Goal: Task Accomplishment & Management: Manage account settings

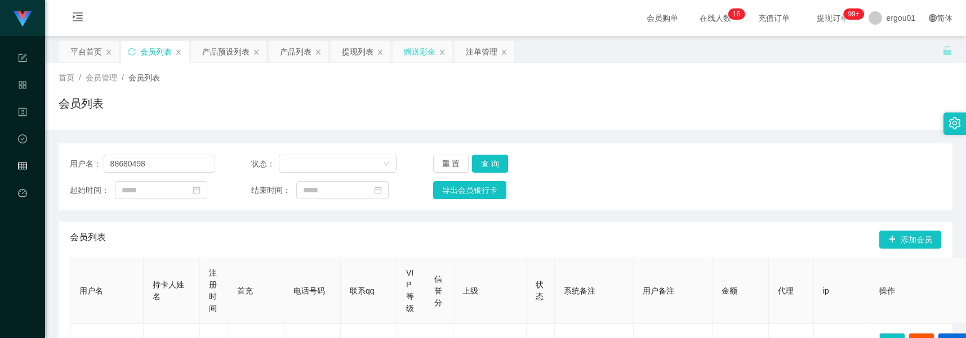
click at [424, 55] on div "赠送彩金" at bounding box center [420, 51] width 32 height 21
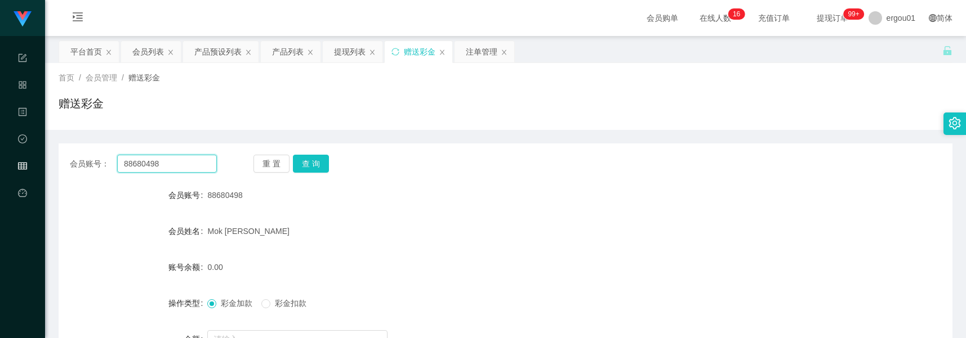
click at [194, 159] on input "88680498" at bounding box center [167, 164] width 100 height 18
paste input "Yuling"
type input "Yuling"
click at [319, 159] on button "查 询" at bounding box center [311, 164] width 36 height 18
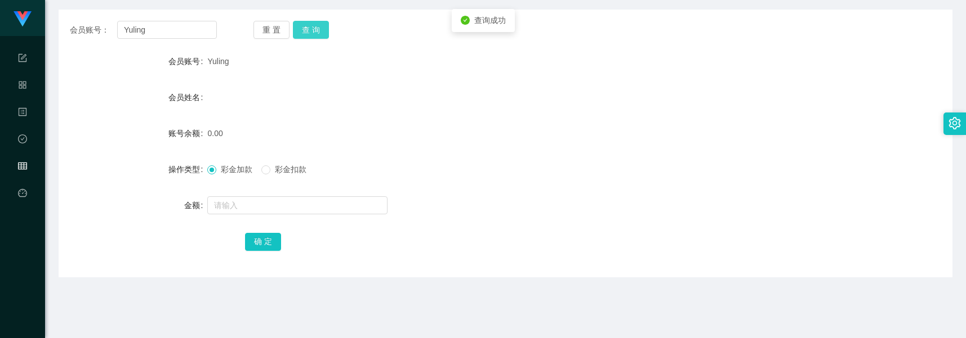
scroll to position [141, 0]
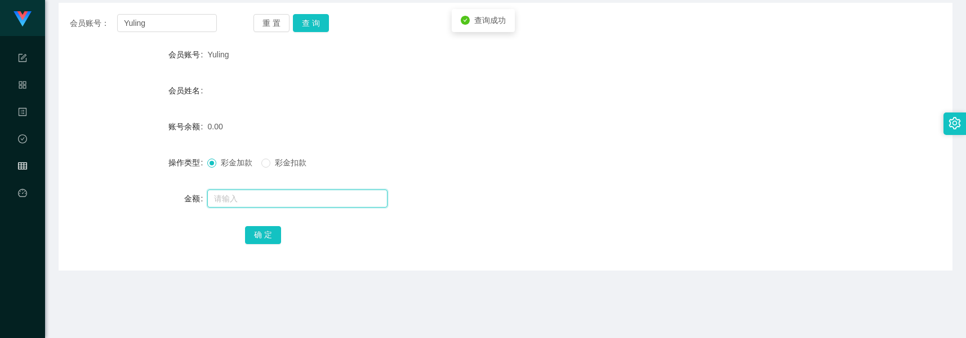
click at [259, 200] on input "text" at bounding box center [297, 199] width 180 height 18
type input "100"
click at [265, 230] on button "确 定" at bounding box center [263, 235] width 36 height 18
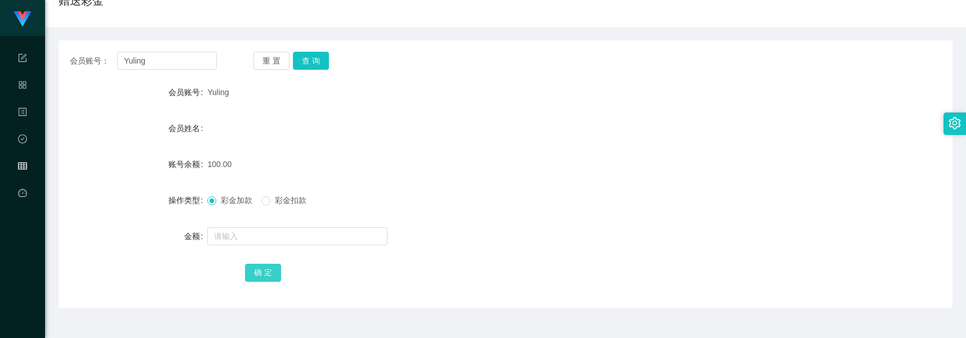
scroll to position [0, 0]
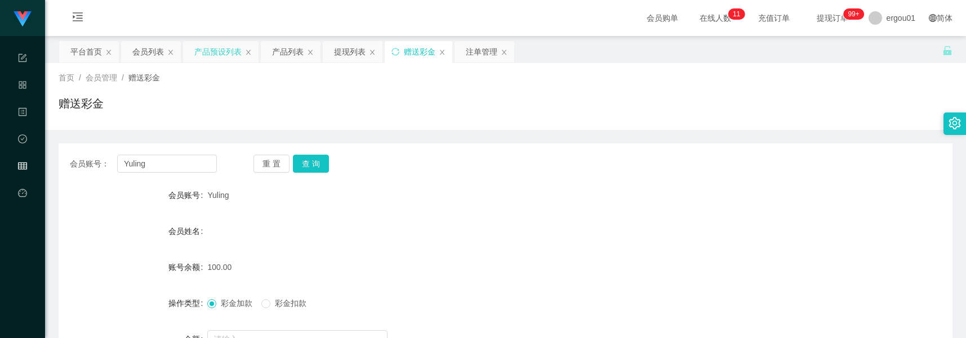
click at [226, 56] on div "产品预设列表" at bounding box center [217, 51] width 47 height 21
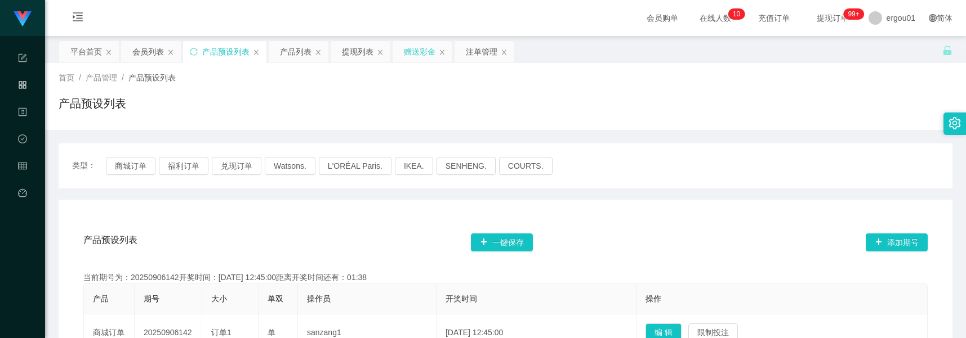
click at [415, 48] on div "赠送彩金" at bounding box center [420, 51] width 32 height 21
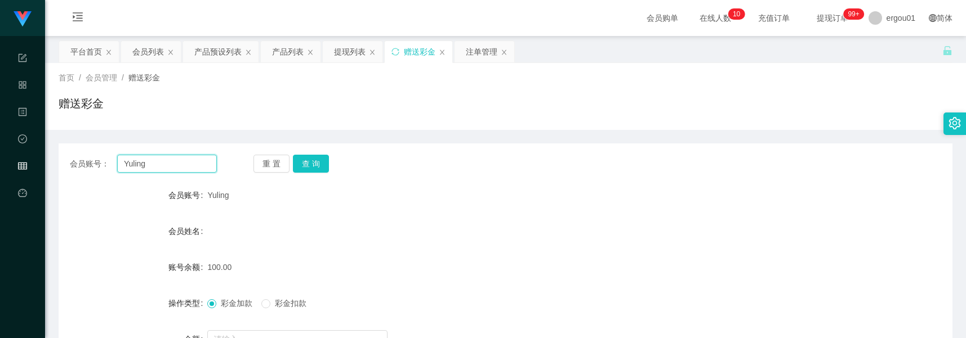
click at [207, 158] on input "Yuling" at bounding box center [167, 164] width 100 height 18
click at [316, 167] on button "查 询" at bounding box center [311, 164] width 36 height 18
click at [184, 164] on input "Yuling" at bounding box center [167, 164] width 100 height 18
click at [306, 166] on button "查 询" at bounding box center [311, 164] width 36 height 18
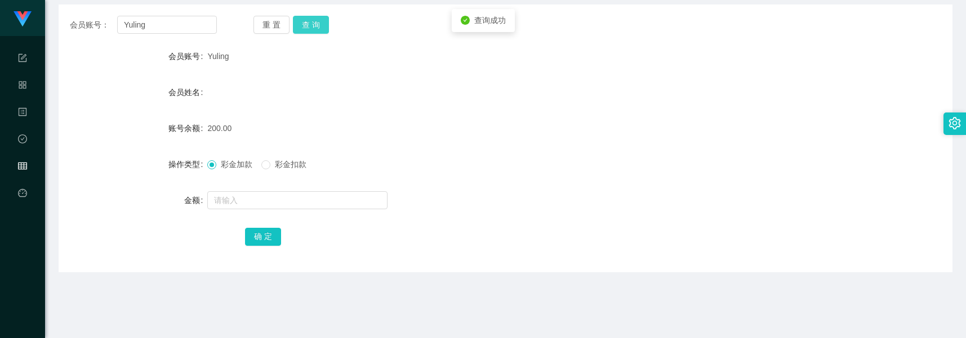
scroll to position [141, 0]
click at [277, 172] on div "彩金加款 彩金扣款" at bounding box center [467, 162] width 521 height 23
click at [279, 159] on span "彩金扣款" at bounding box center [290, 162] width 41 height 9
click at [270, 194] on input "text" at bounding box center [297, 199] width 180 height 18
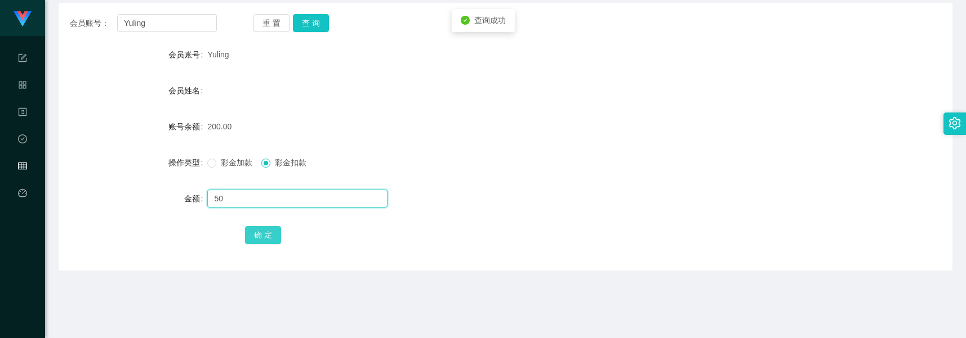
type input "50"
drag, startPoint x: 257, startPoint y: 235, endPoint x: 264, endPoint y: 231, distance: 7.3
click at [257, 235] on button "确 定" at bounding box center [263, 235] width 36 height 18
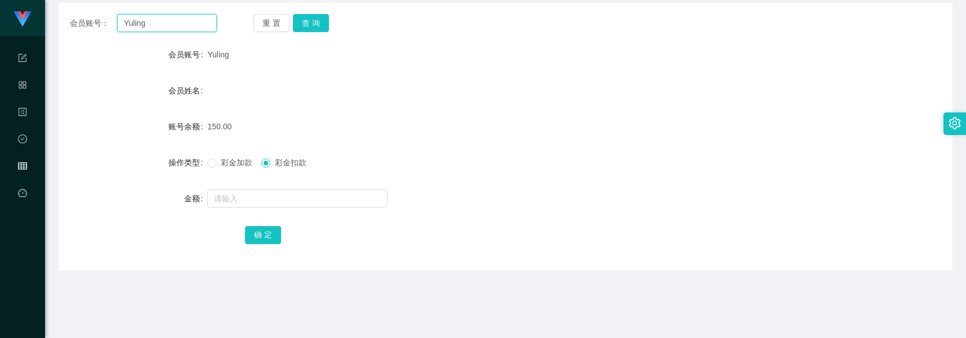
click at [185, 20] on input "Yuling" at bounding box center [167, 23] width 100 height 18
click at [320, 26] on button "查 询" at bounding box center [311, 23] width 36 height 18
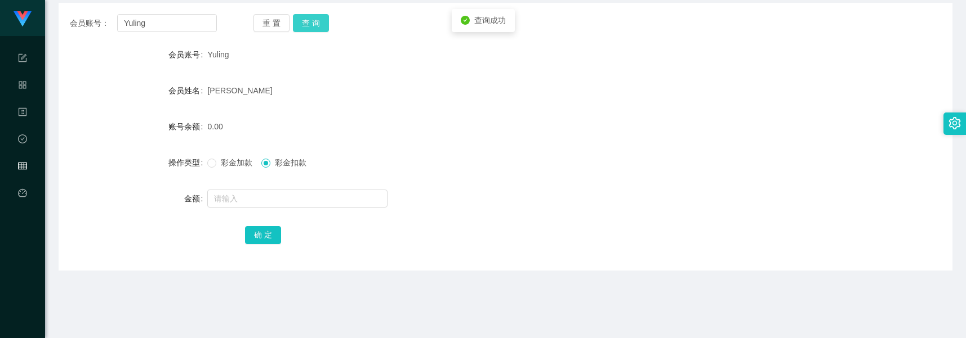
scroll to position [0, 0]
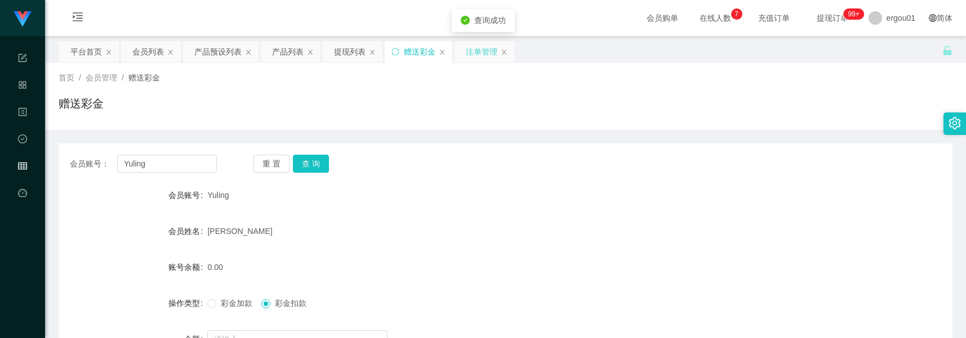
click at [476, 52] on div "注单管理" at bounding box center [482, 51] width 32 height 21
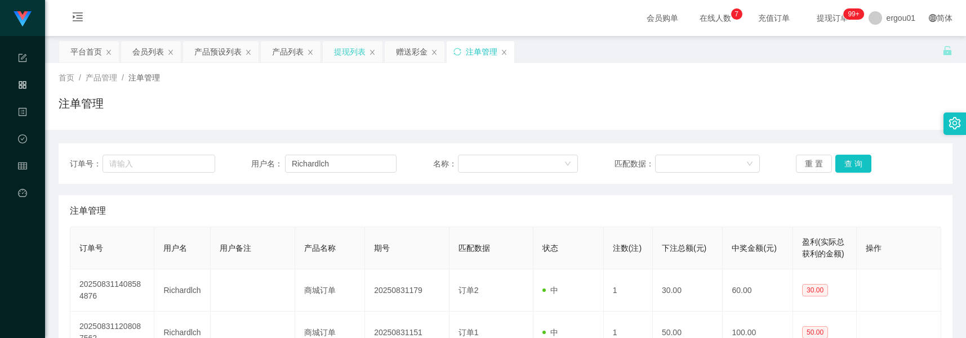
click at [353, 49] on div "提现列表" at bounding box center [350, 51] width 32 height 21
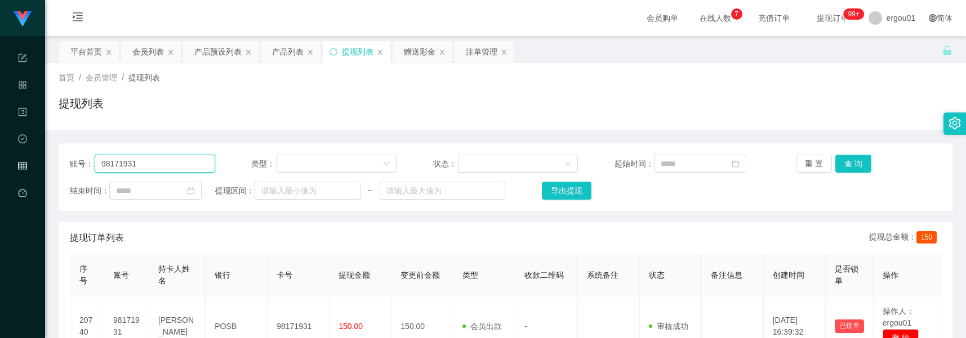
click at [189, 169] on input "98171931" at bounding box center [155, 164] width 121 height 18
paste input "Yuling"
type input "Yuling"
click at [844, 159] on button "查 询" at bounding box center [853, 164] width 36 height 18
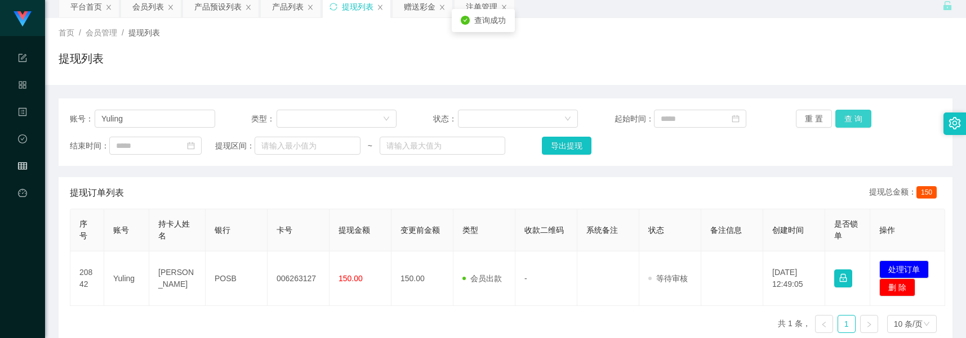
scroll to position [70, 0]
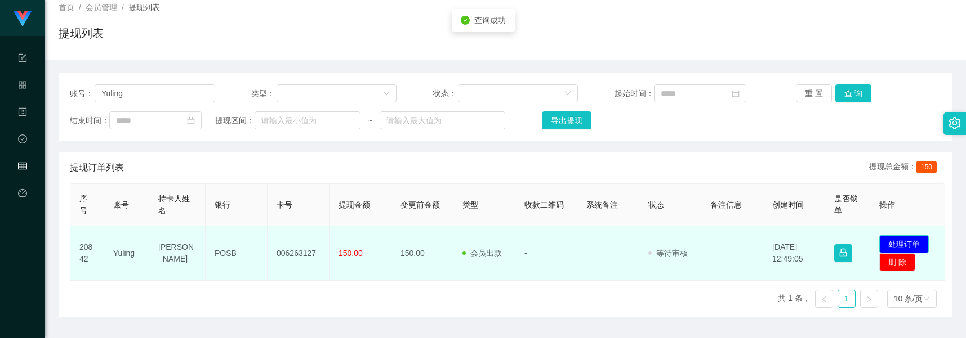
click at [904, 251] on button "处理订单" at bounding box center [904, 244] width 50 height 18
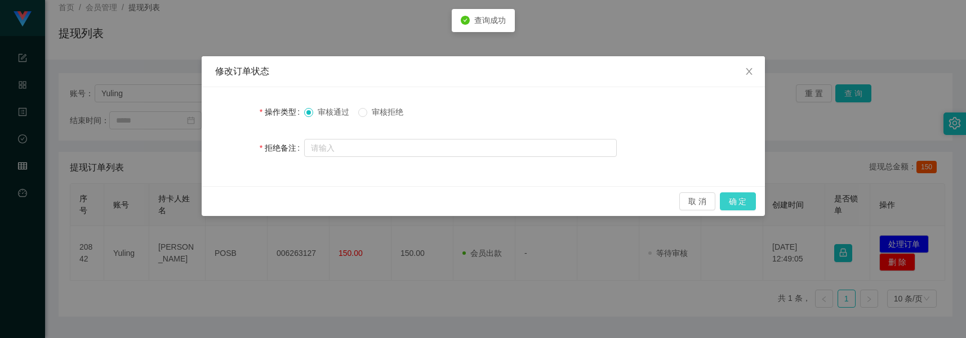
click at [743, 194] on button "确 定" at bounding box center [738, 202] width 36 height 18
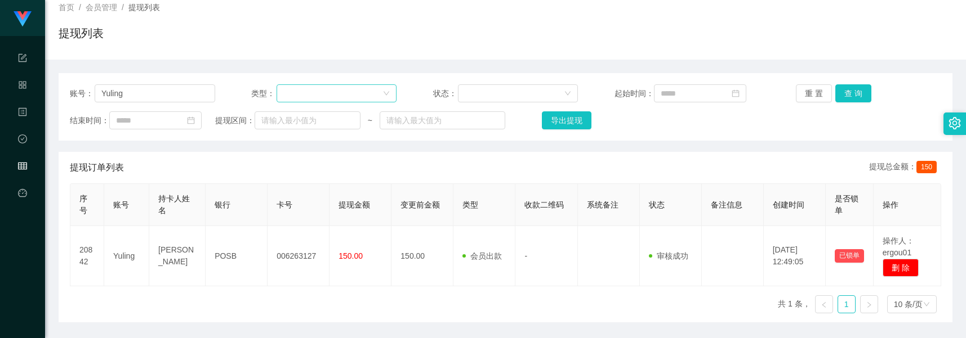
scroll to position [0, 0]
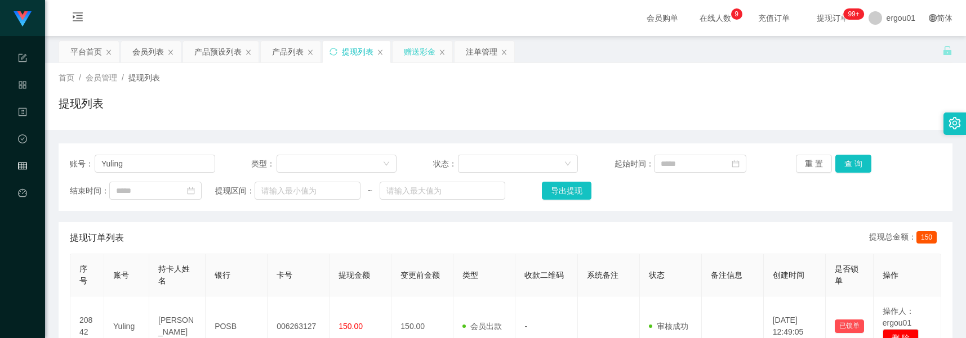
click at [410, 46] on div "赠送彩金" at bounding box center [420, 51] width 32 height 21
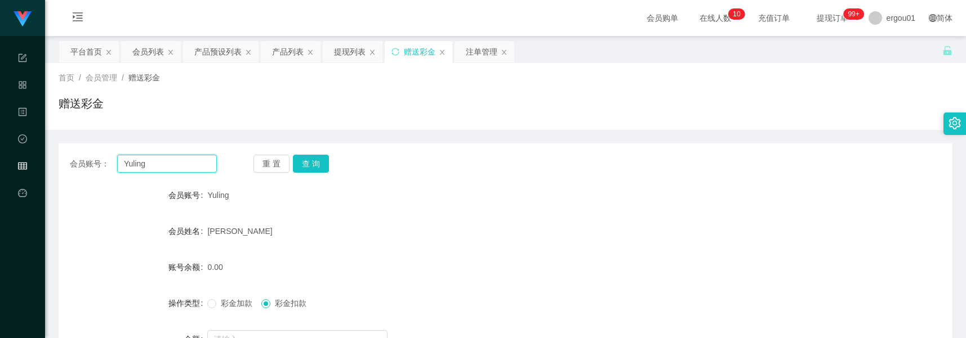
click at [161, 172] on input "Yuling" at bounding box center [167, 164] width 100 height 18
paste input "88680498"
type input "88680498"
click at [317, 159] on button "查 询" at bounding box center [311, 164] width 36 height 18
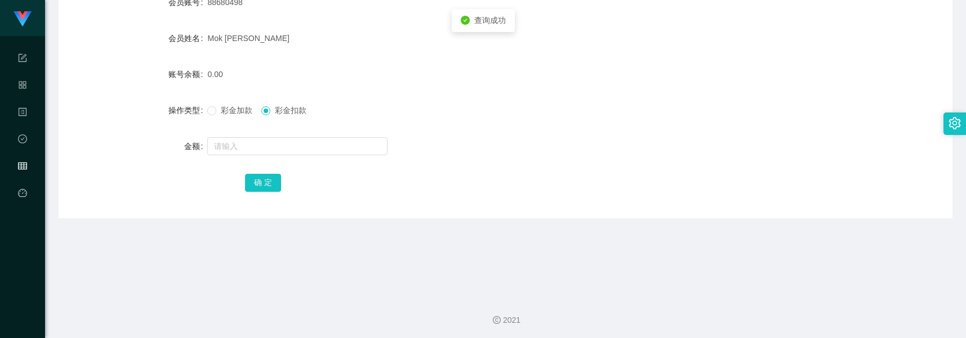
scroll to position [195, 0]
click at [222, 119] on div "彩金加款 彩金扣款" at bounding box center [467, 108] width 521 height 23
click at [222, 111] on span "彩金加款" at bounding box center [236, 108] width 41 height 9
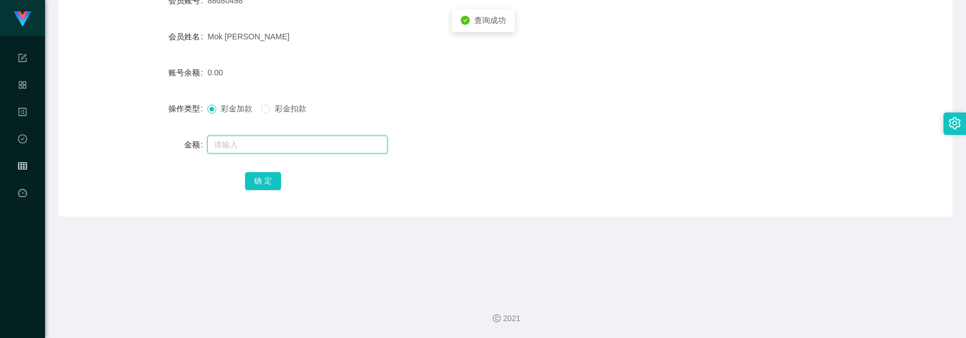
click at [246, 144] on input "text" at bounding box center [297, 145] width 180 height 18
type input "500"
click at [271, 181] on button "确 定" at bounding box center [263, 181] width 36 height 18
